Goal: Transaction & Acquisition: Purchase product/service

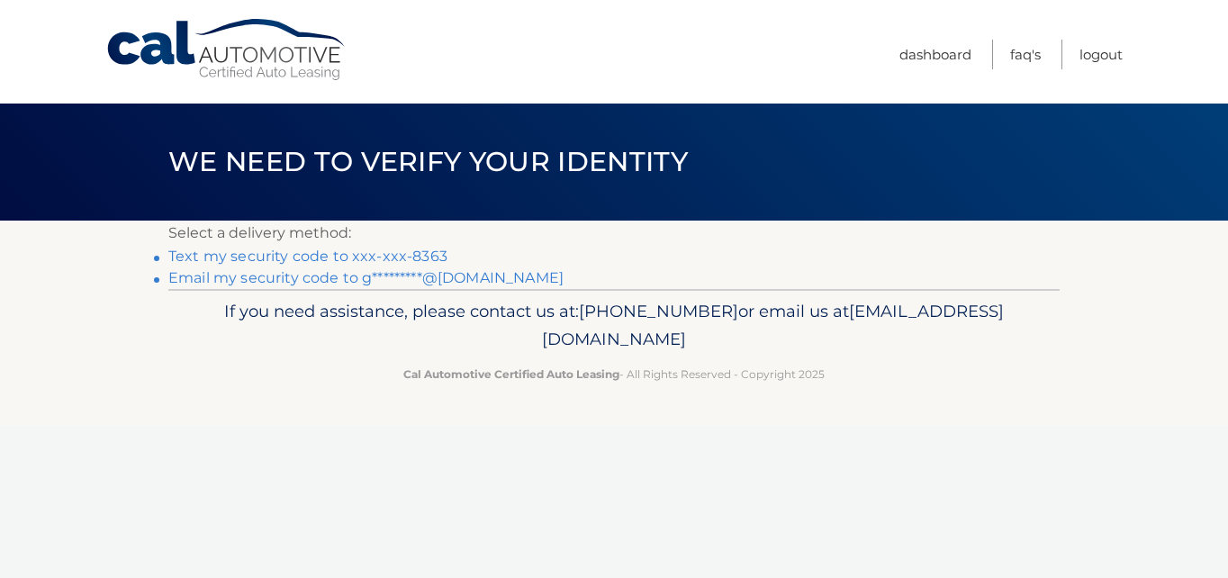
click at [265, 256] on link "Text my security code to xxx-xxx-8363" at bounding box center [307, 255] width 279 height 17
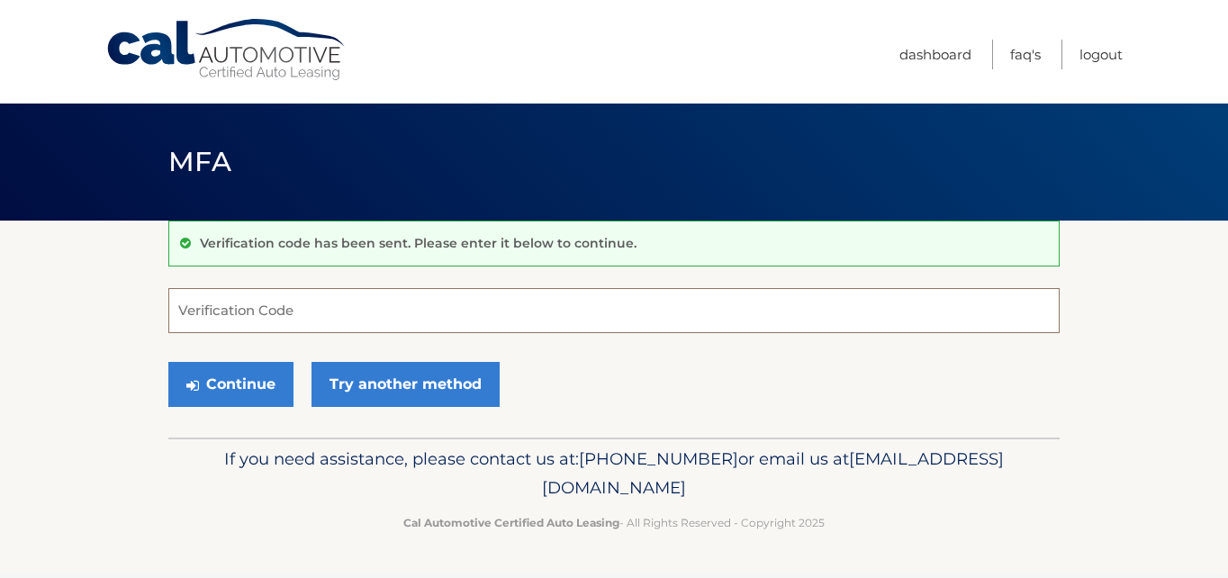
click at [294, 313] on input "Verification Code" at bounding box center [613, 310] width 891 height 45
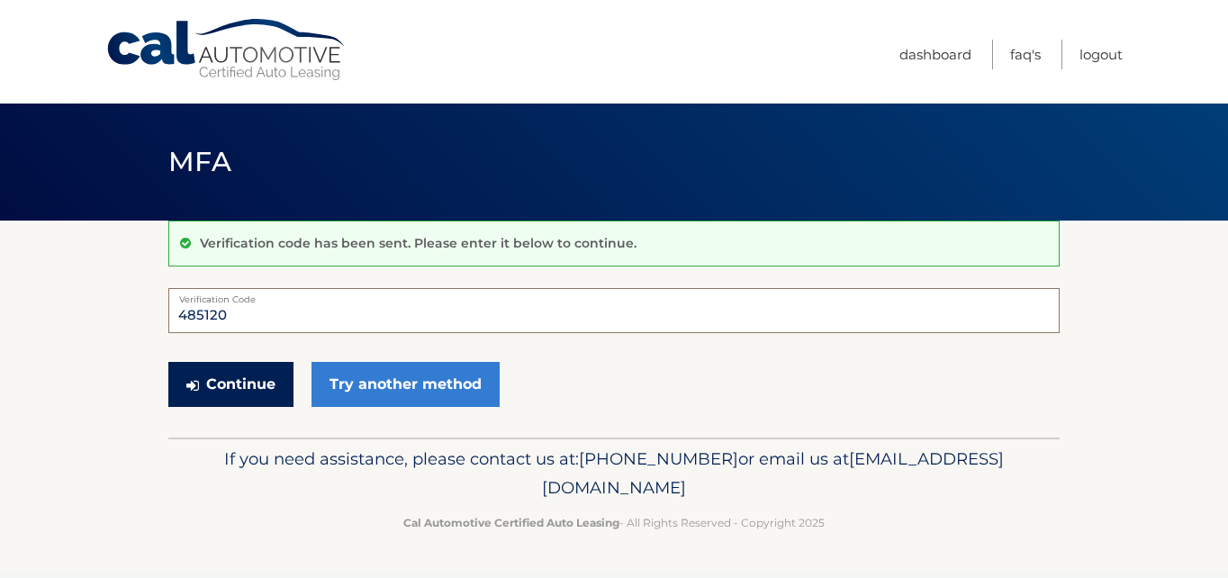
type input "485120"
click at [247, 379] on button "Continue" at bounding box center [230, 384] width 125 height 45
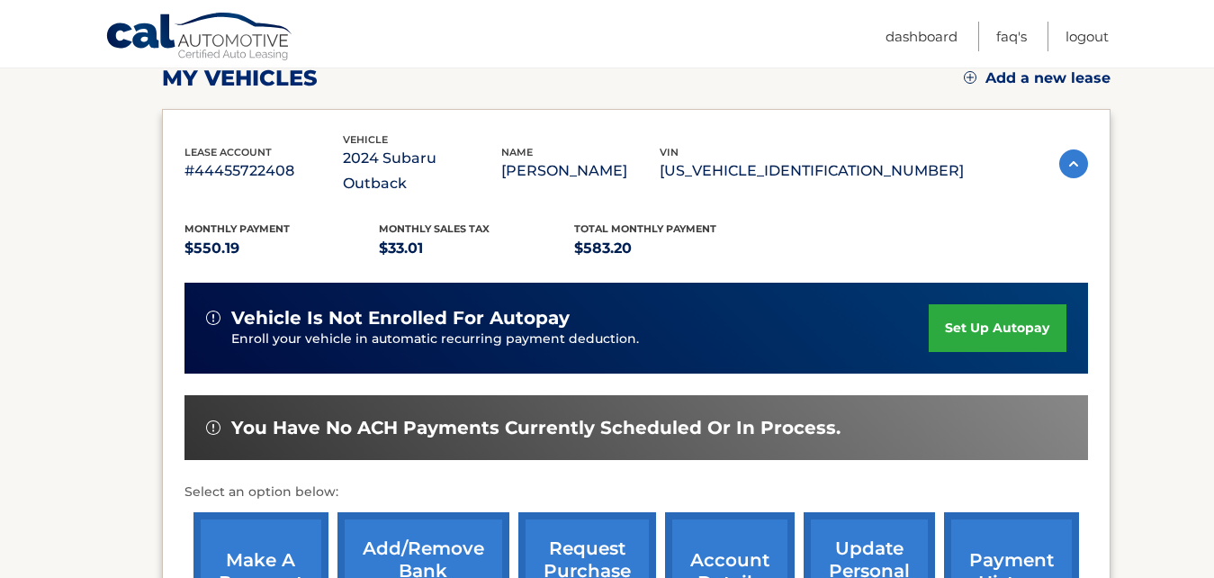
scroll to position [408, 0]
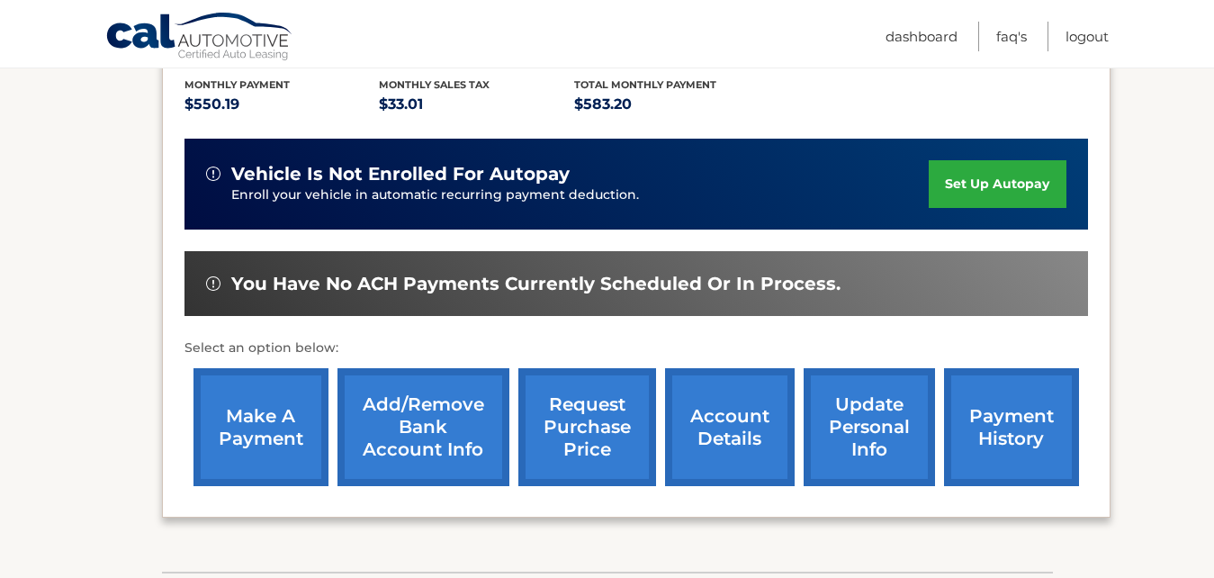
click at [248, 409] on link "make a payment" at bounding box center [260, 427] width 135 height 118
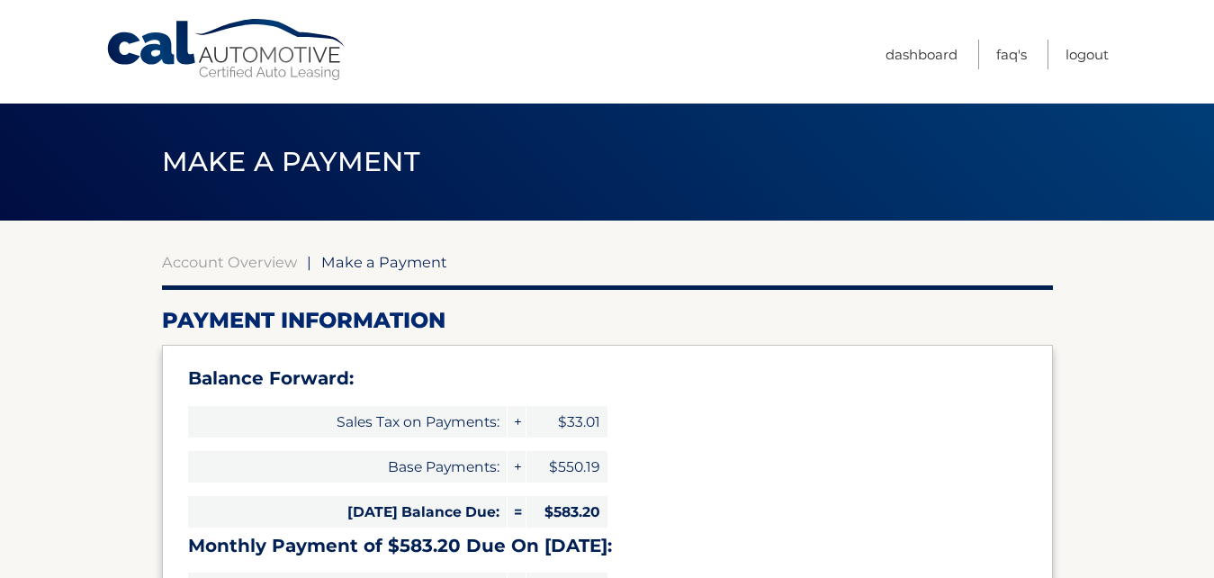
select select "NDQ1OTEyODUtNmMyZC00YTM2LWE4MjEtNzhlNGEyMGIyYzE1"
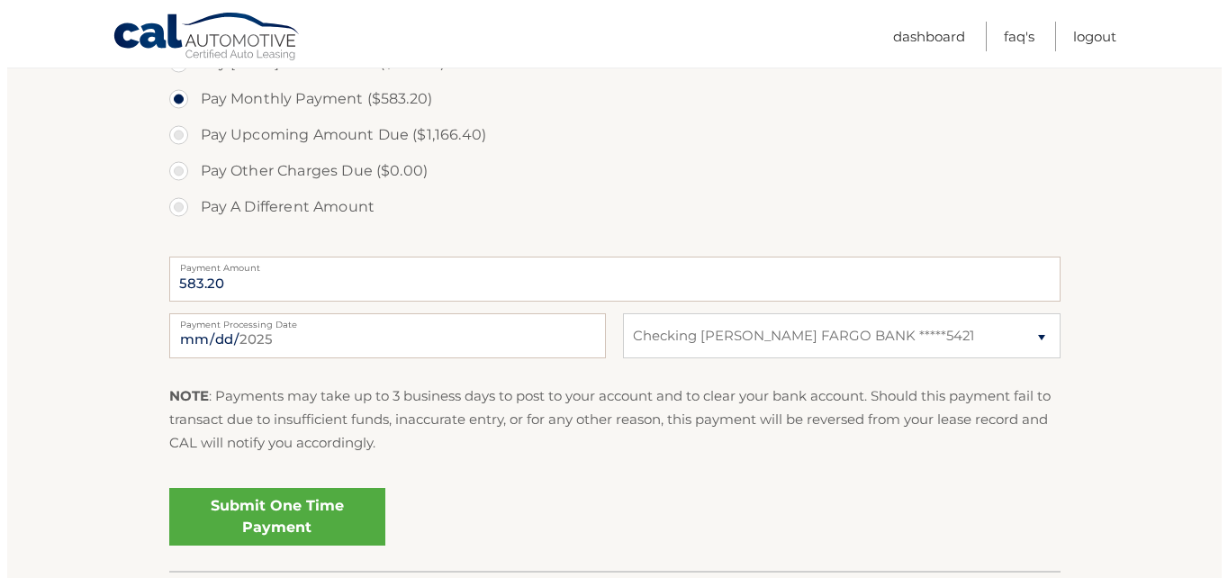
scroll to position [708, 0]
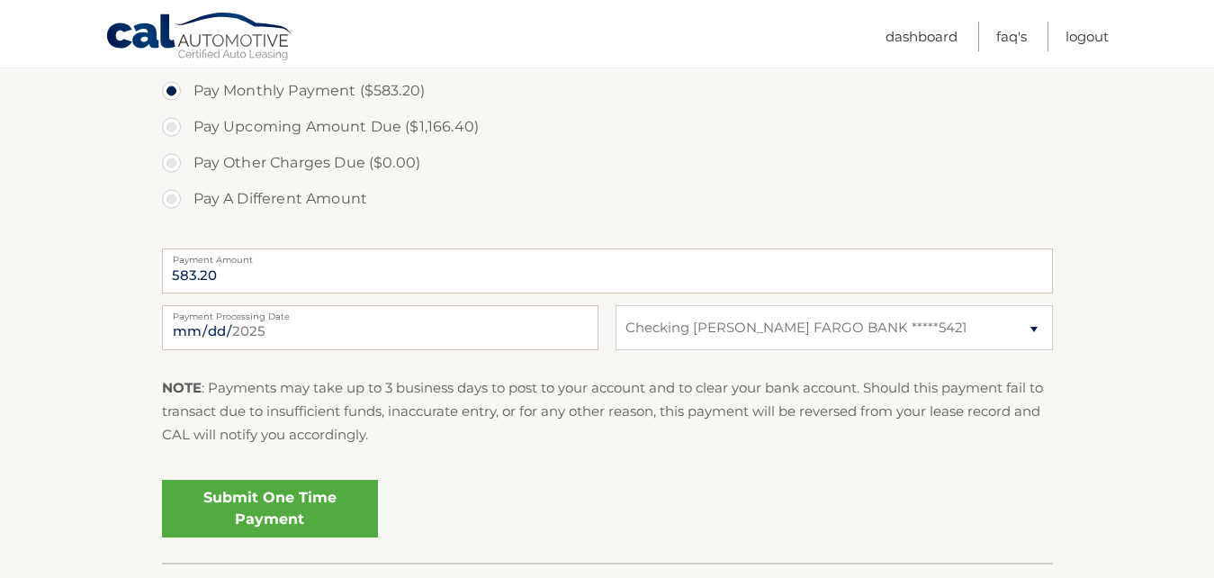
click at [238, 511] on link "Submit One Time Payment" at bounding box center [270, 509] width 216 height 58
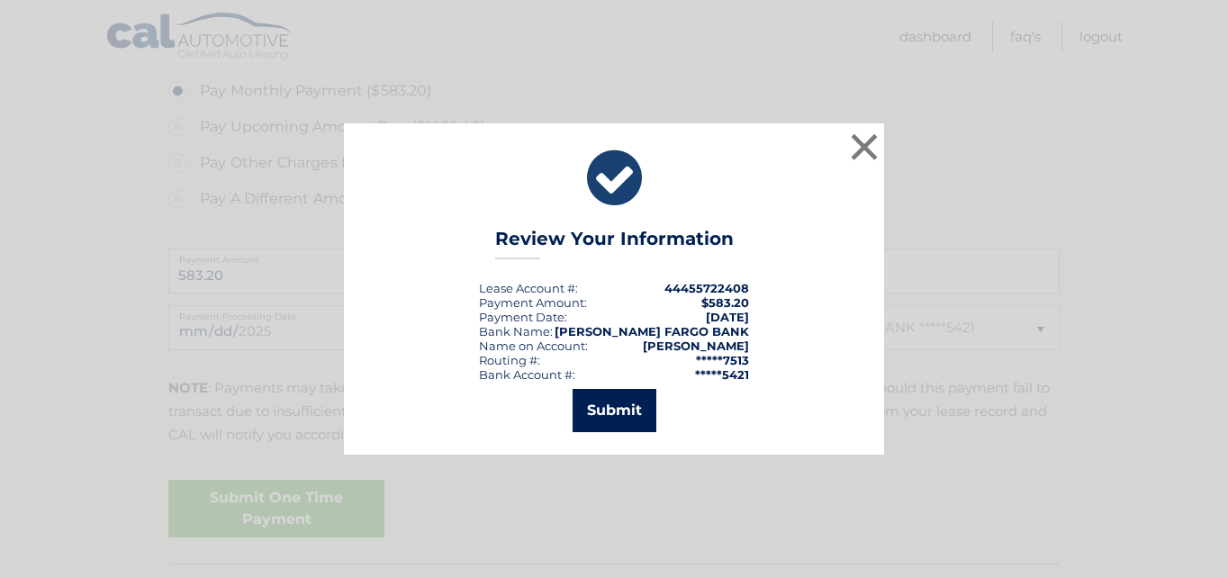
click at [610, 407] on button "Submit" at bounding box center [614, 410] width 84 height 43
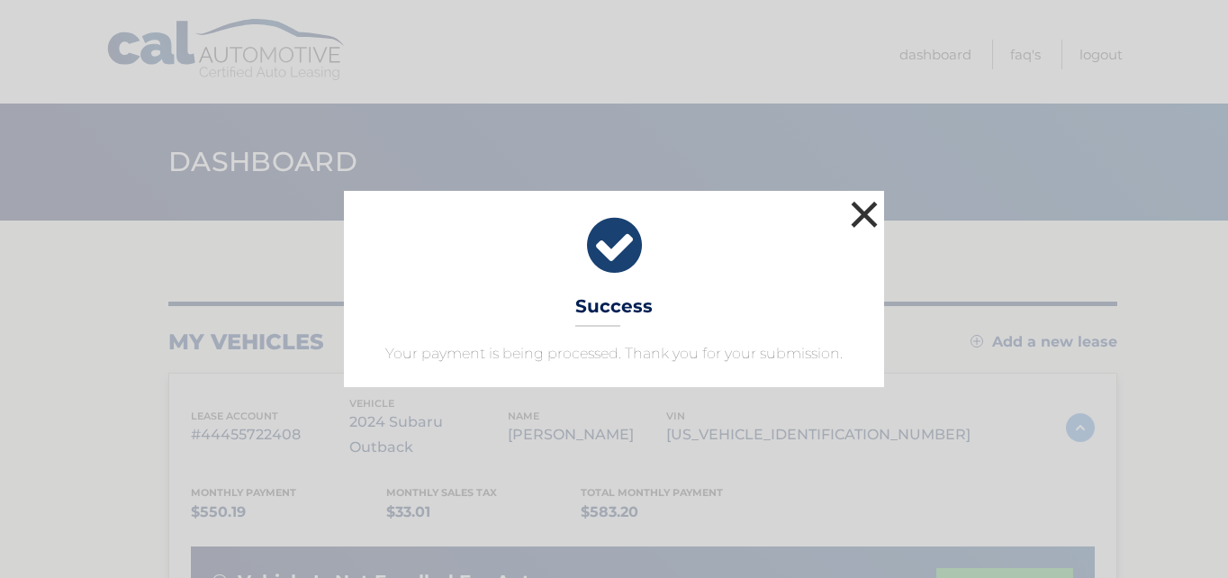
click at [863, 210] on button "×" at bounding box center [864, 214] width 36 height 36
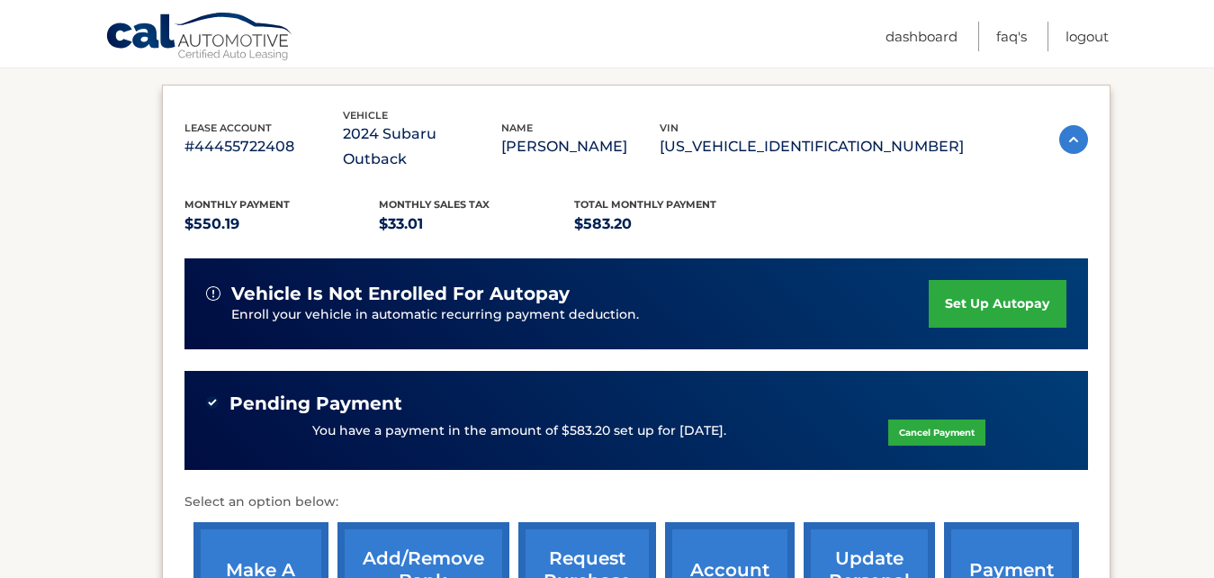
scroll to position [300, 0]
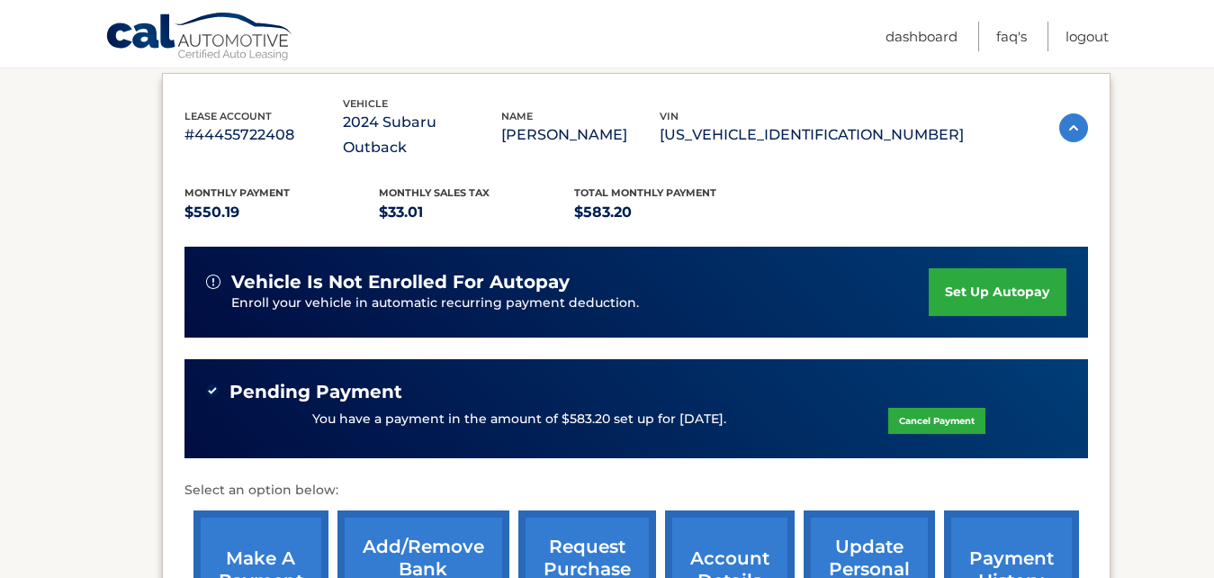
click at [1063, 36] on li "Logout" at bounding box center [1079, 37] width 62 height 30
click at [1081, 35] on link "Logout" at bounding box center [1087, 37] width 43 height 30
